Goal: Task Accomplishment & Management: Manage account settings

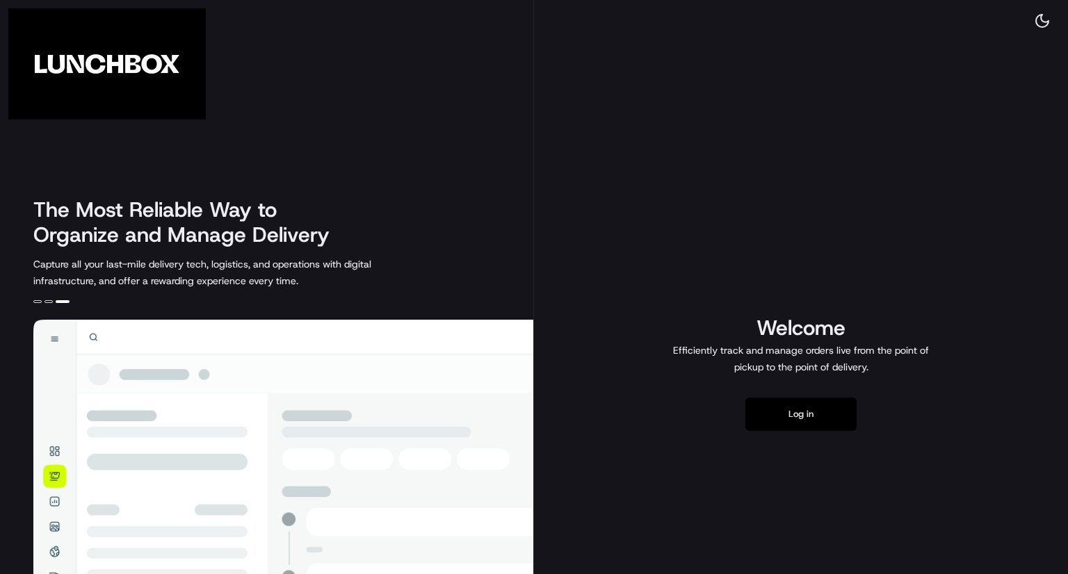
click at [803, 407] on button "Log in" at bounding box center [800, 414] width 111 height 33
